Goal: Transaction & Acquisition: Purchase product/service

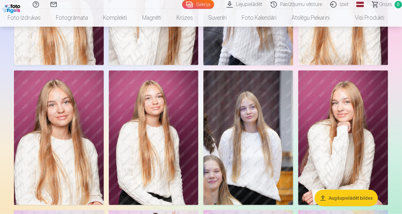
scroll to position [267, 0]
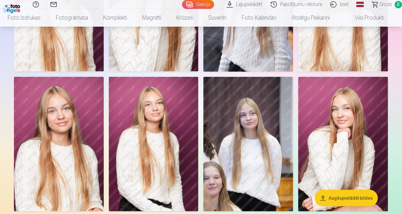
click at [59, 124] on img at bounding box center [59, 144] width 90 height 135
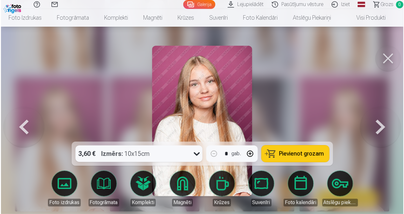
scroll to position [267, 0]
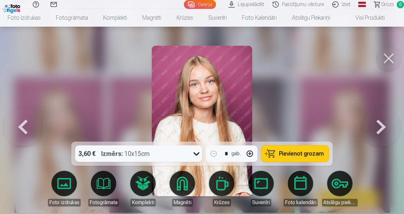
click at [293, 152] on span "Pievienot grozam" at bounding box center [301, 154] width 45 height 6
click at [380, 124] on button at bounding box center [381, 121] width 41 height 29
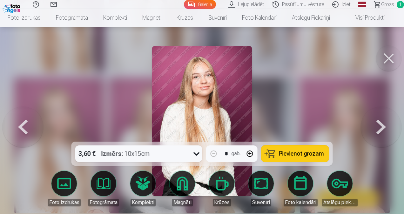
click at [380, 124] on button at bounding box center [381, 121] width 41 height 29
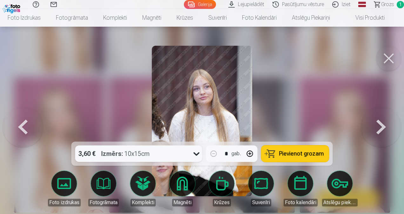
click at [380, 124] on button at bounding box center [381, 121] width 41 height 29
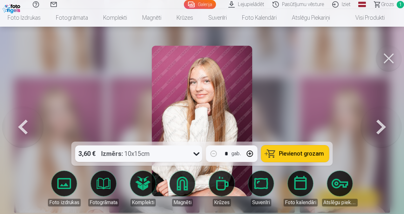
click at [380, 124] on button at bounding box center [381, 121] width 41 height 29
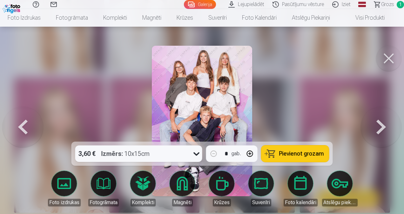
click at [306, 151] on span "Pievienot grozam" at bounding box center [301, 154] width 45 height 6
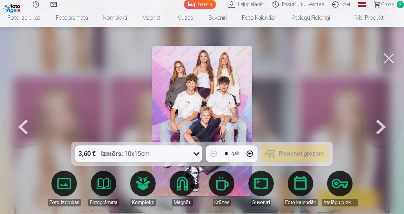
click at [381, 125] on button at bounding box center [381, 121] width 41 height 29
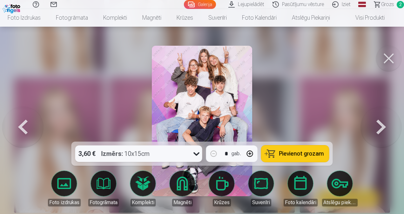
click at [22, 131] on button at bounding box center [23, 121] width 41 height 29
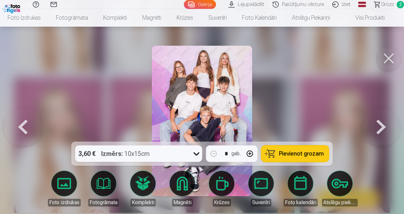
click at [376, 125] on button at bounding box center [381, 121] width 41 height 29
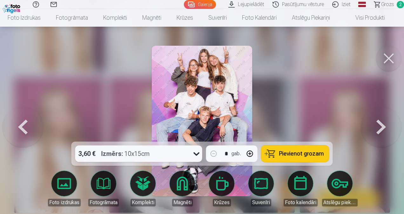
click at [288, 153] on span "Pievienot grozam" at bounding box center [301, 154] width 45 height 6
click at [382, 131] on button at bounding box center [381, 121] width 41 height 29
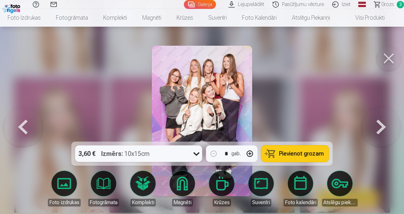
click at [382, 131] on button at bounding box center [381, 121] width 41 height 29
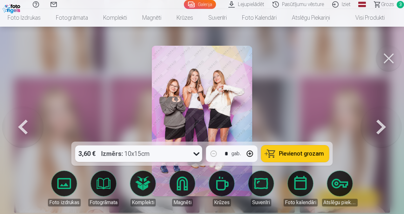
click at [382, 131] on button at bounding box center [381, 121] width 41 height 29
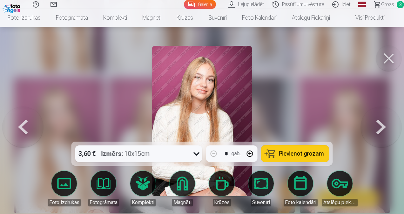
click at [382, 131] on button at bounding box center [381, 121] width 41 height 29
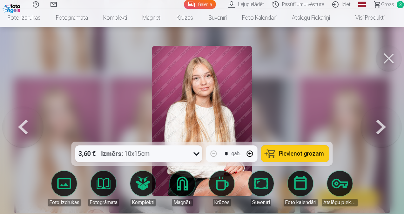
click at [283, 157] on span "Pievienot grozam" at bounding box center [301, 154] width 45 height 6
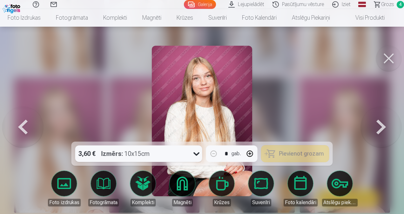
click at [379, 128] on button at bounding box center [381, 121] width 41 height 29
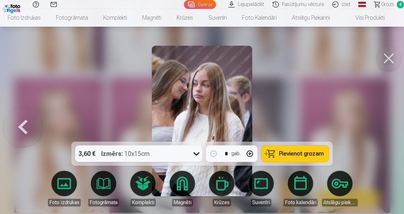
click at [379, 128] on div at bounding box center [202, 107] width 404 height 214
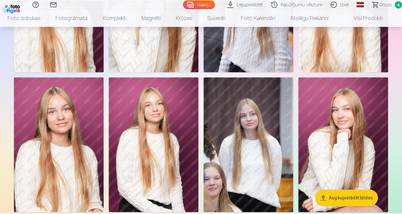
scroll to position [267, 0]
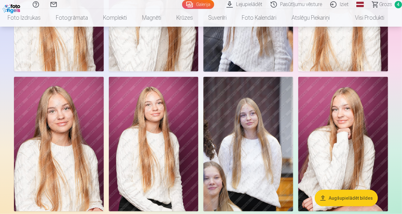
click at [401, 4] on span "4" at bounding box center [398, 4] width 7 height 7
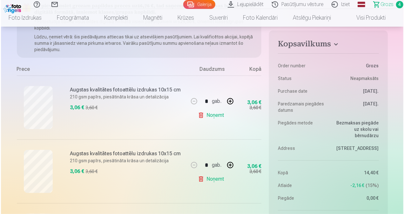
scroll to position [81, 0]
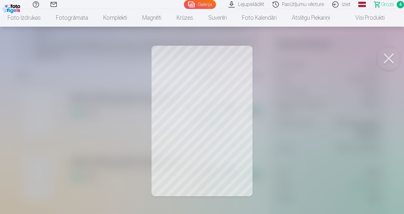
click at [384, 6] on span "Grozs" at bounding box center [387, 5] width 13 height 8
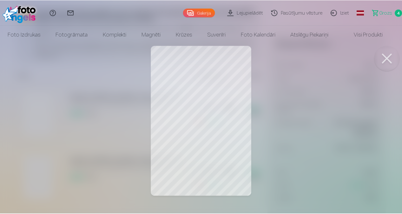
scroll to position [0, 0]
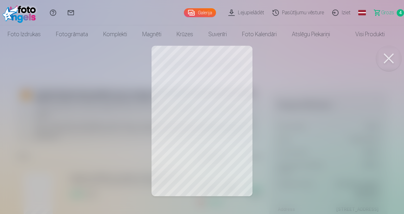
click at [383, 8] on link "Grozs 4" at bounding box center [386, 12] width 36 height 25
click at [382, 13] on span "Grozs" at bounding box center [387, 13] width 13 height 8
click at [380, 12] on link "Grozs 4" at bounding box center [386, 12] width 36 height 25
click at [384, 58] on button at bounding box center [388, 58] width 25 height 25
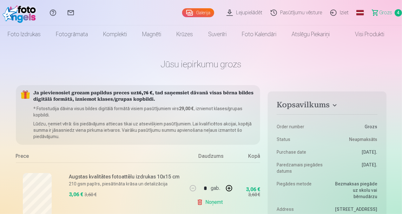
click at [386, 11] on span "Grozs" at bounding box center [386, 13] width 13 height 8
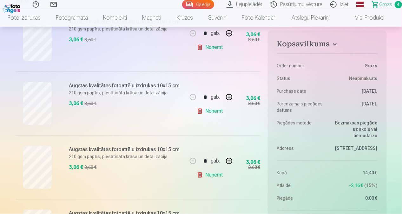
scroll to position [152, 0]
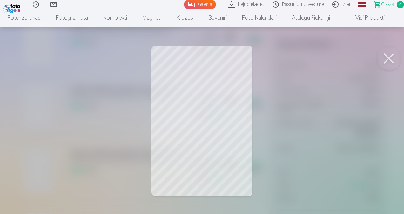
click at [390, 57] on button at bounding box center [388, 58] width 25 height 25
click at [391, 63] on button at bounding box center [388, 58] width 25 height 25
click at [387, 60] on button at bounding box center [388, 58] width 25 height 25
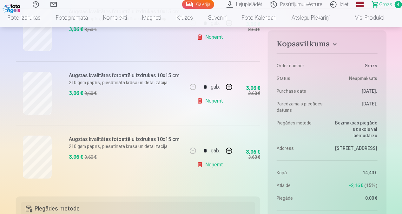
scroll to position [232, 0]
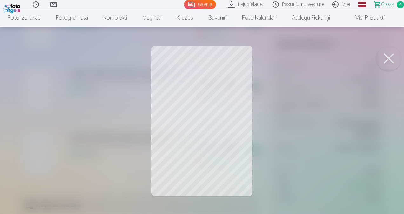
click at [389, 57] on button at bounding box center [388, 58] width 25 height 25
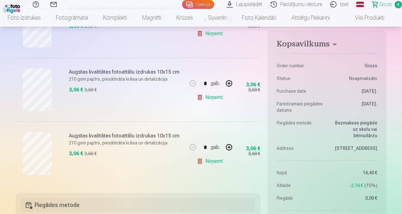
click at [200, 1] on link "Galerija" at bounding box center [198, 4] width 32 height 9
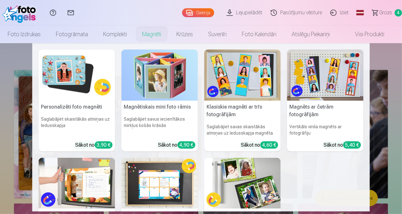
click at [148, 36] on link "Magnēti" at bounding box center [152, 34] width 34 height 18
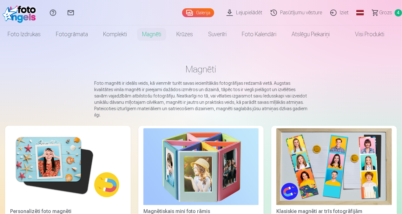
click at [34, 172] on img at bounding box center [68, 166] width 116 height 77
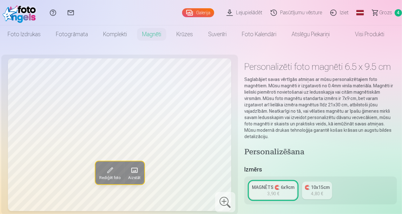
click at [386, 7] on link "Grozs 4" at bounding box center [385, 12] width 36 height 25
